Goal: Task Accomplishment & Management: Use online tool/utility

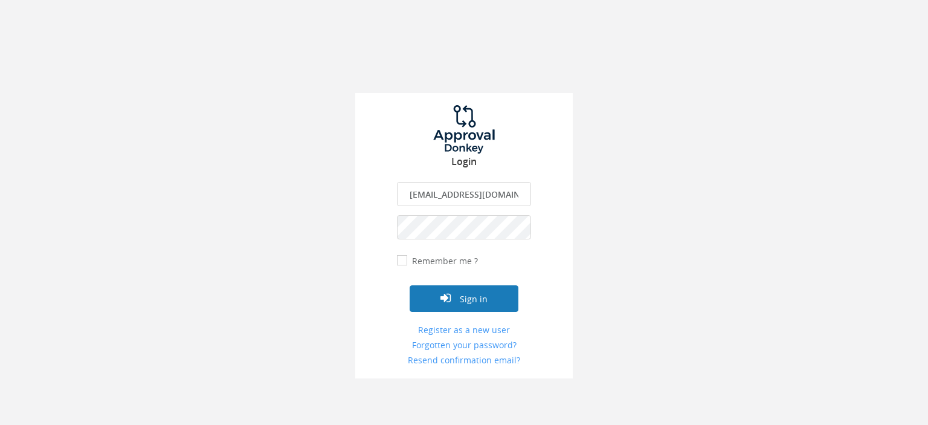
click at [475, 303] on button "Sign in" at bounding box center [463, 298] width 109 height 27
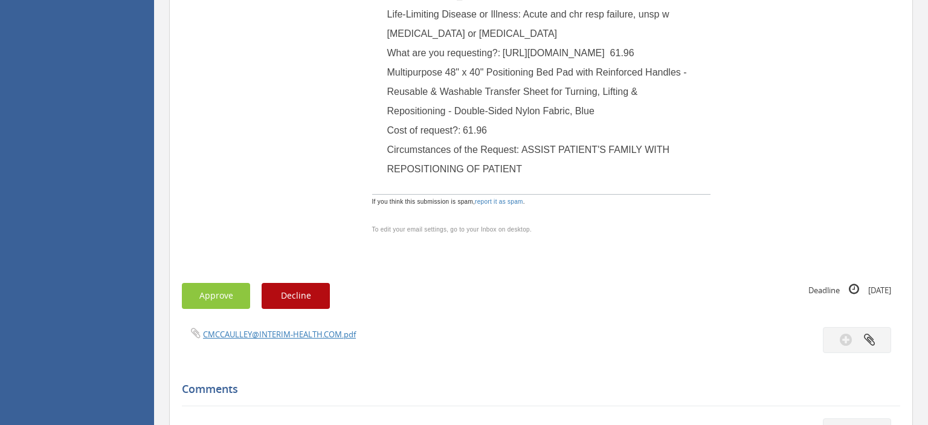
scroll to position [446, 0]
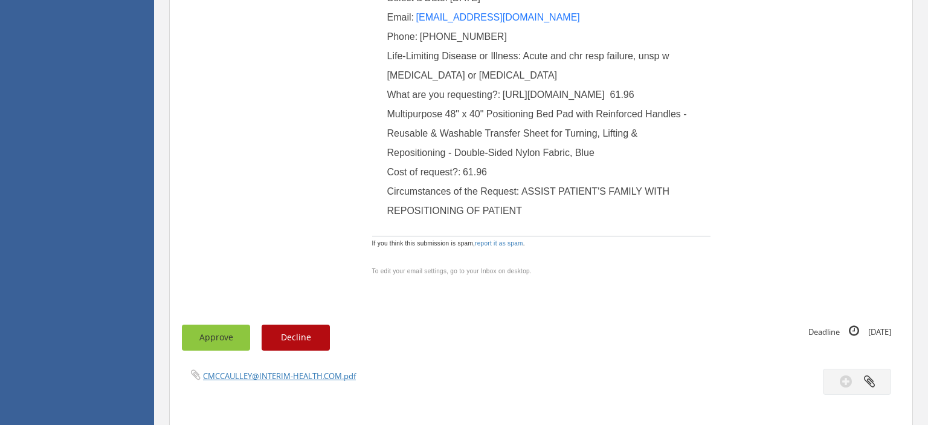
click at [211, 338] on button "Approve" at bounding box center [216, 337] width 68 height 26
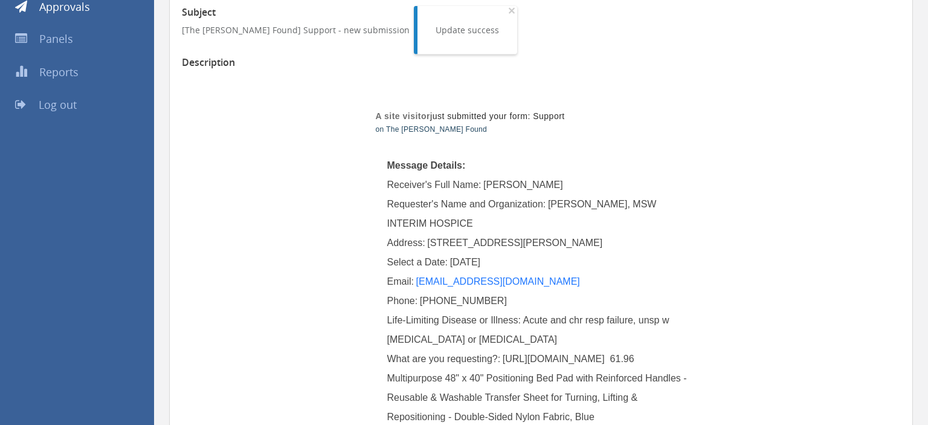
scroll to position [127, 0]
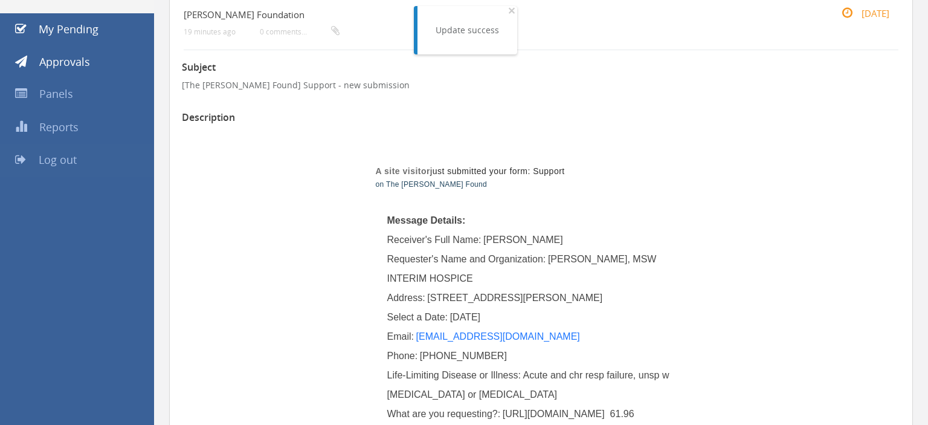
click at [71, 157] on span "Log out" at bounding box center [58, 159] width 38 height 14
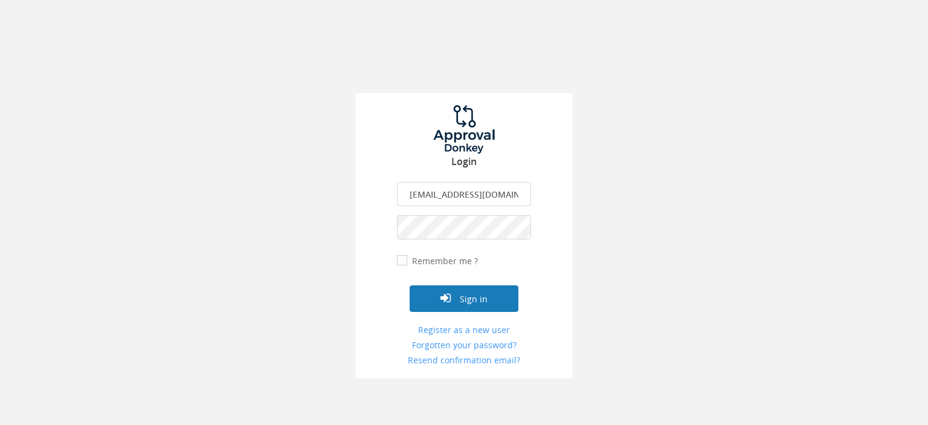
click at [468, 300] on button "Sign in" at bounding box center [463, 298] width 109 height 27
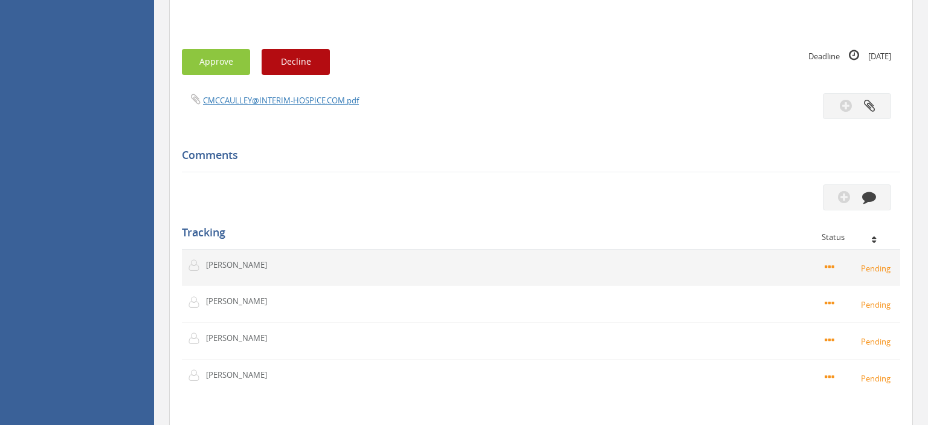
scroll to position [765, 0]
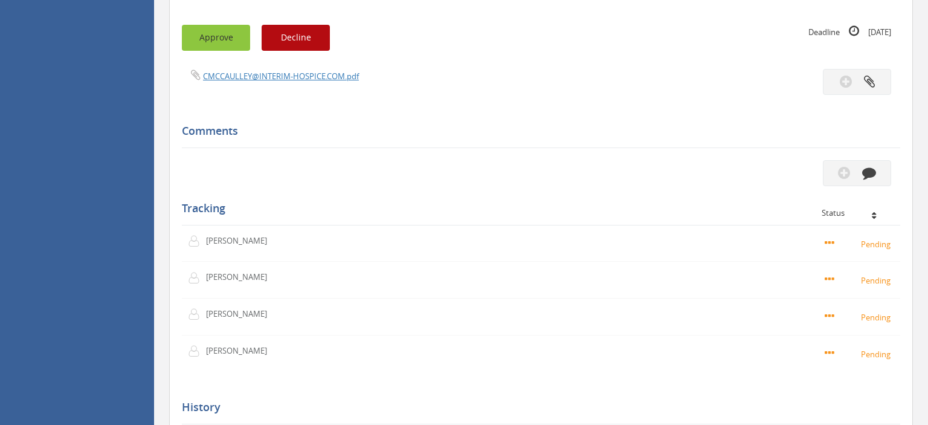
click at [214, 39] on button "Approve" at bounding box center [216, 38] width 68 height 26
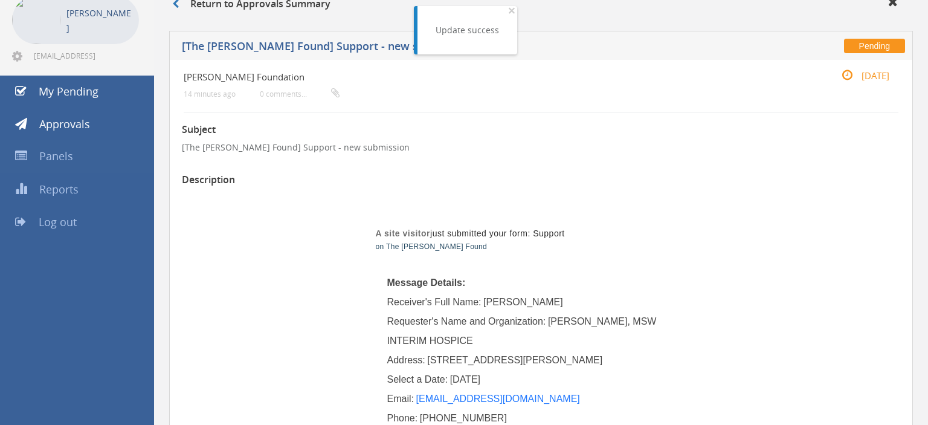
scroll to position [63, 0]
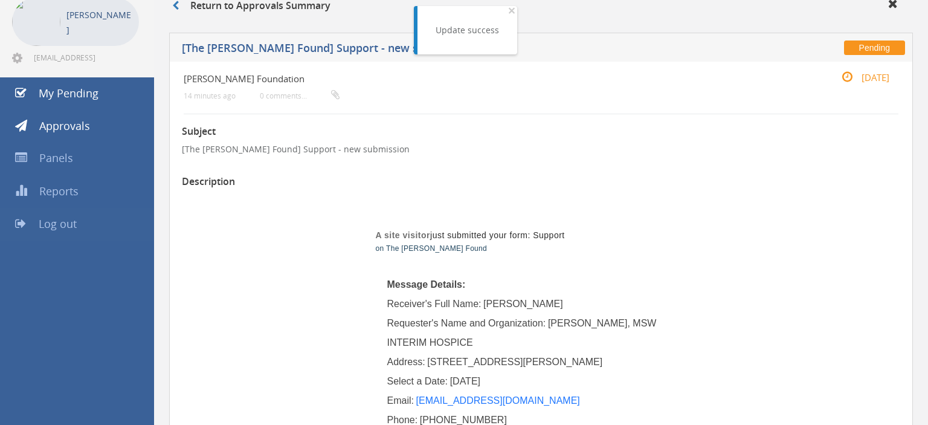
click at [56, 222] on span "Log out" at bounding box center [58, 223] width 38 height 14
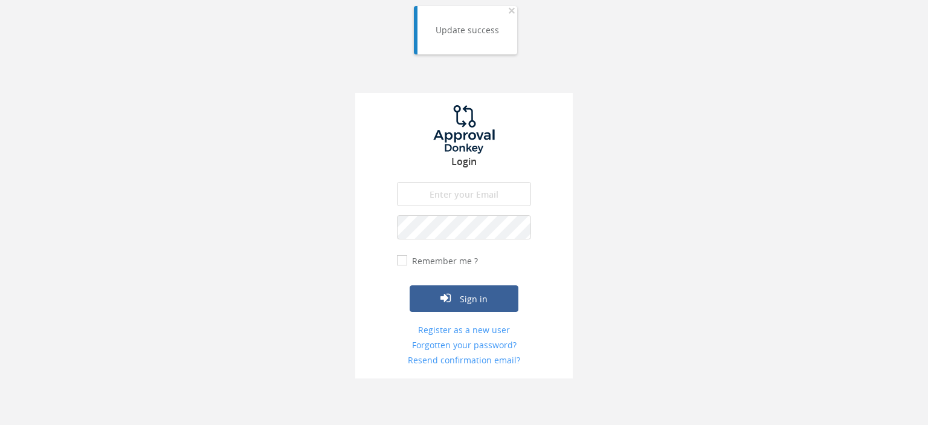
type input "[EMAIL_ADDRESS][DOMAIN_NAME]"
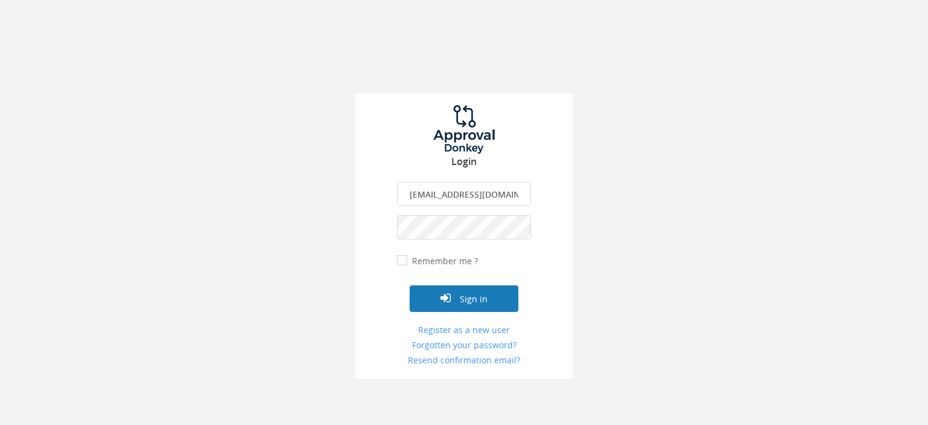
click at [472, 303] on button "Sign in" at bounding box center [463, 298] width 109 height 27
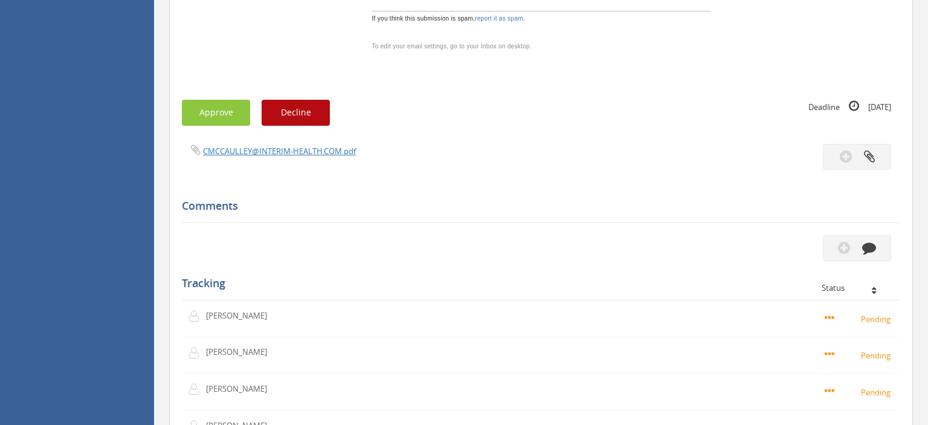
scroll to position [957, 0]
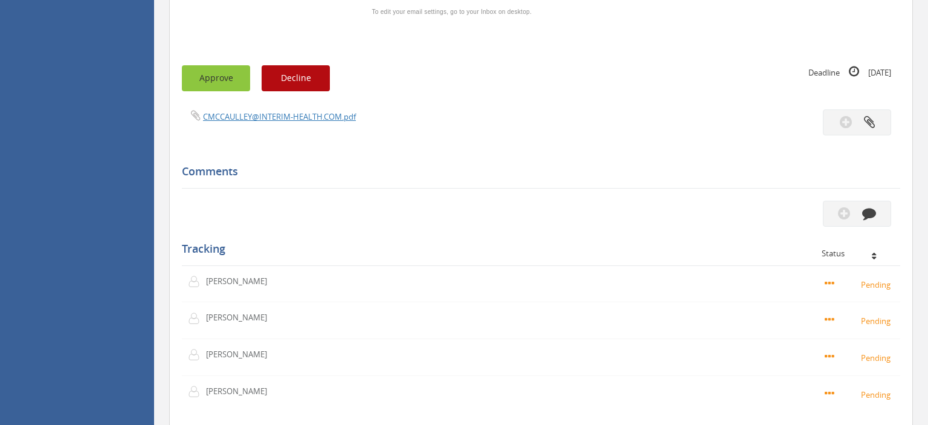
click at [213, 65] on button "Approve" at bounding box center [216, 78] width 68 height 26
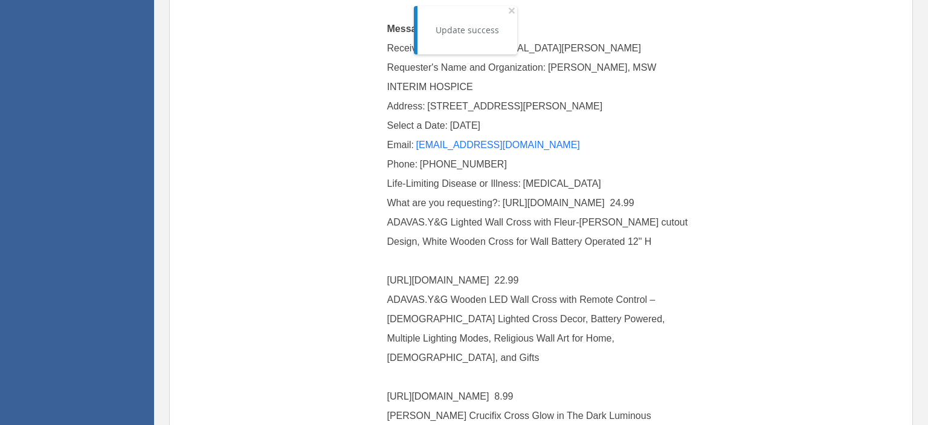
scroll to position [0, 0]
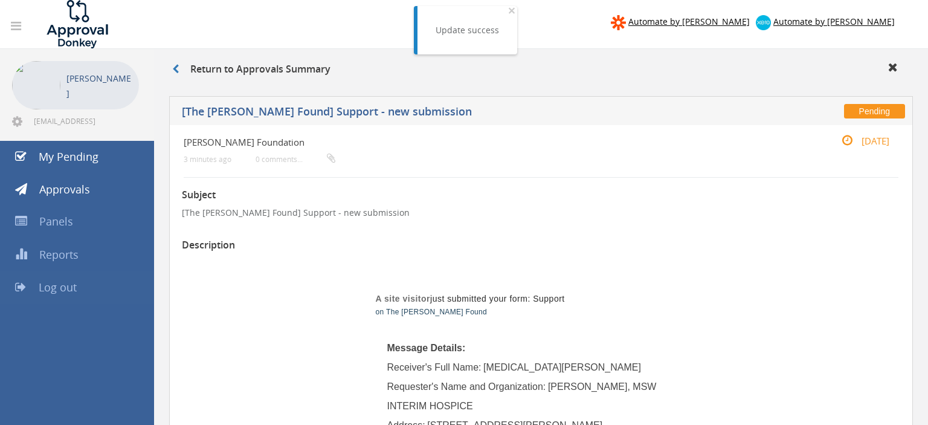
click at [66, 286] on span "Log out" at bounding box center [58, 287] width 38 height 14
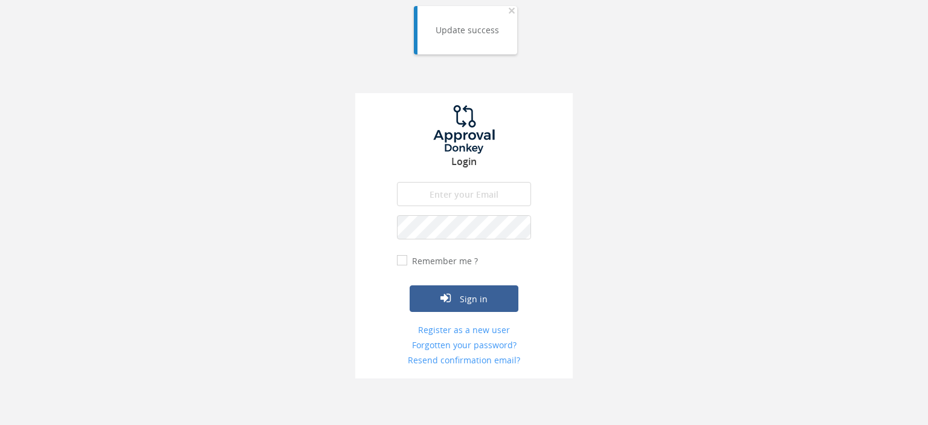
type input "[EMAIL_ADDRESS][DOMAIN_NAME]"
